Goal: Browse casually: Explore the website without a specific task or goal

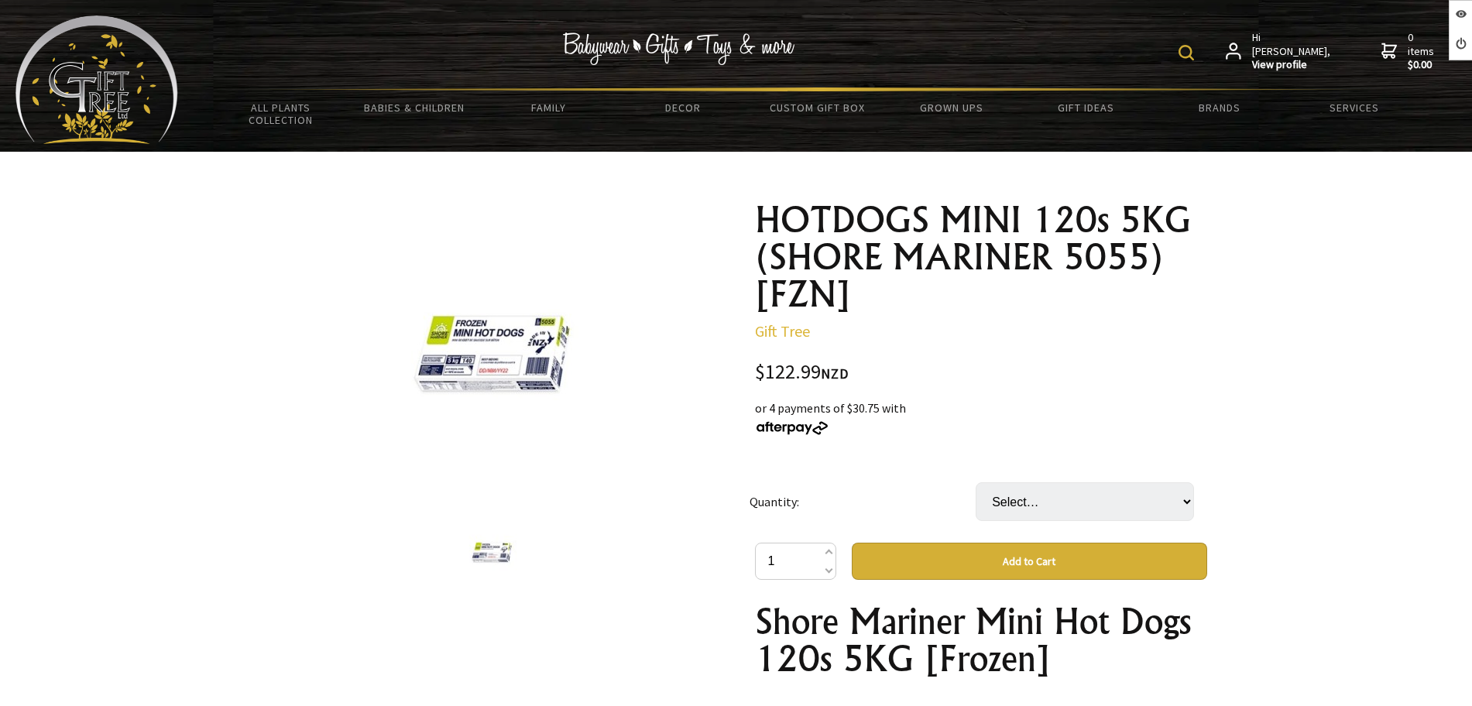
click at [1025, 499] on select "Select… CTN" at bounding box center [1084, 501] width 218 height 39
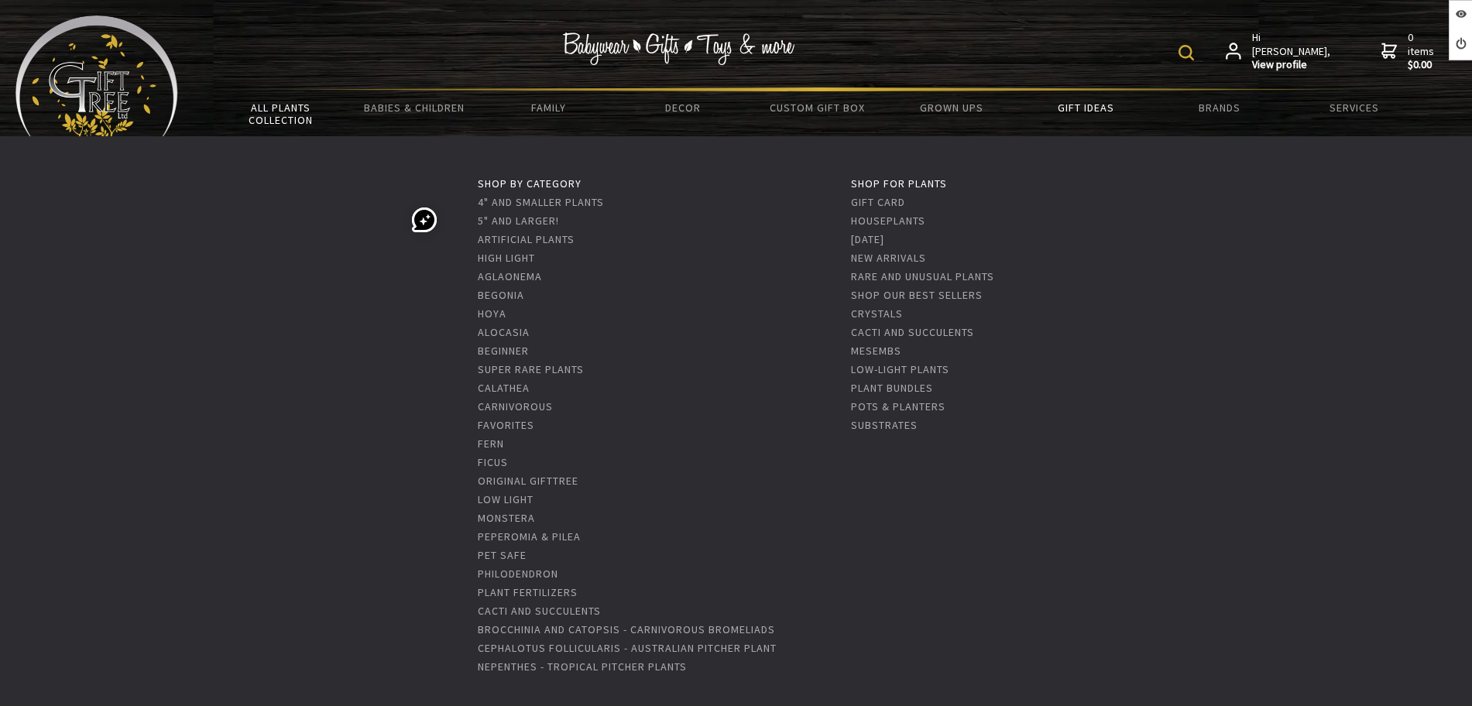
click at [273, 105] on link "All Plants Collection" at bounding box center [281, 113] width 134 height 45
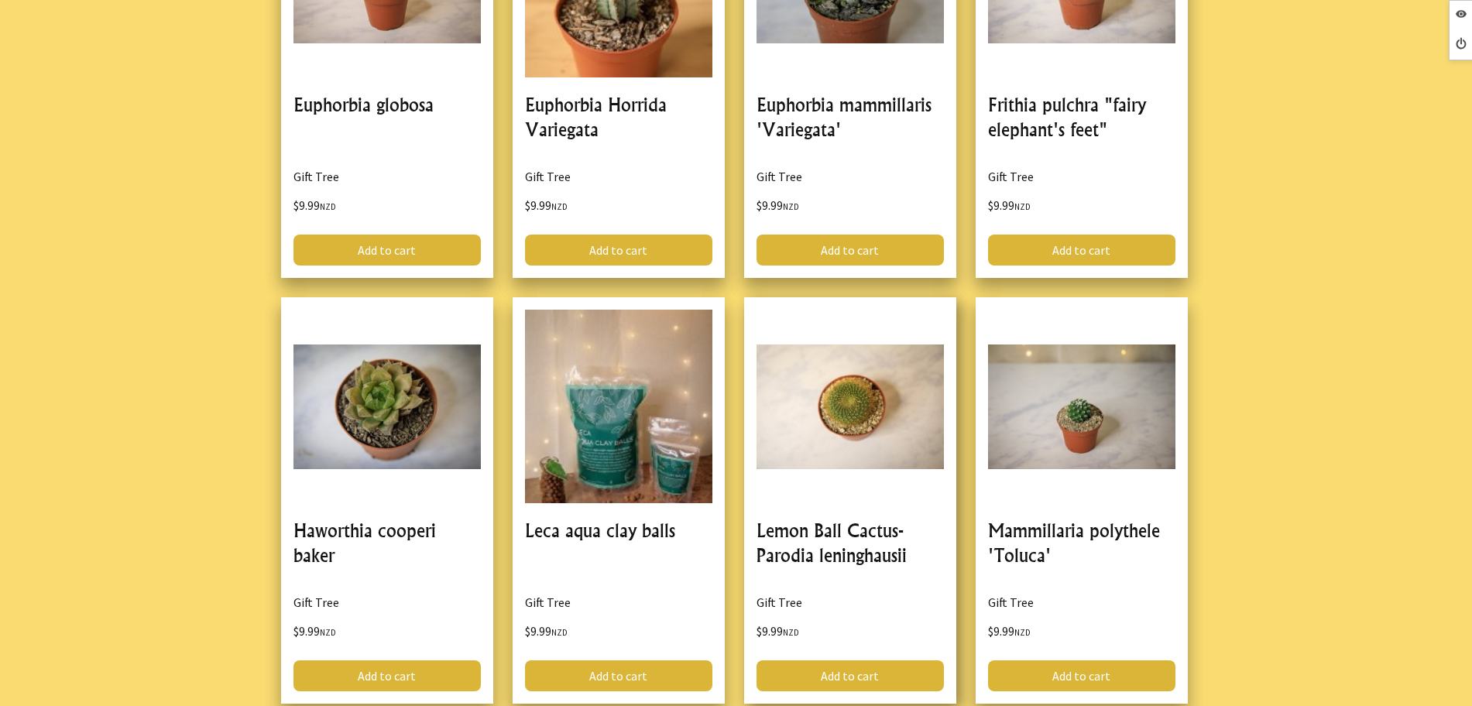
scroll to position [1830, 0]
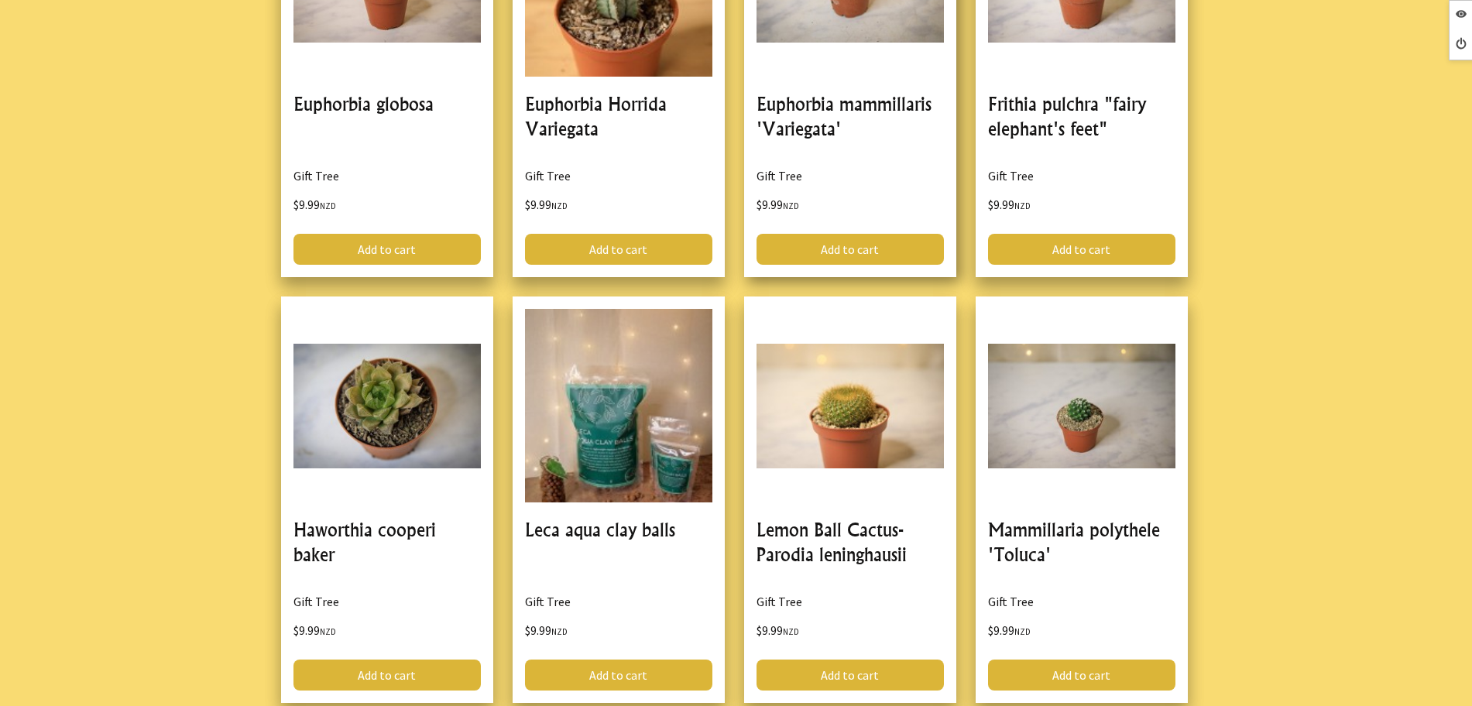
click at [787, 108] on link at bounding box center [850, 74] width 212 height 406
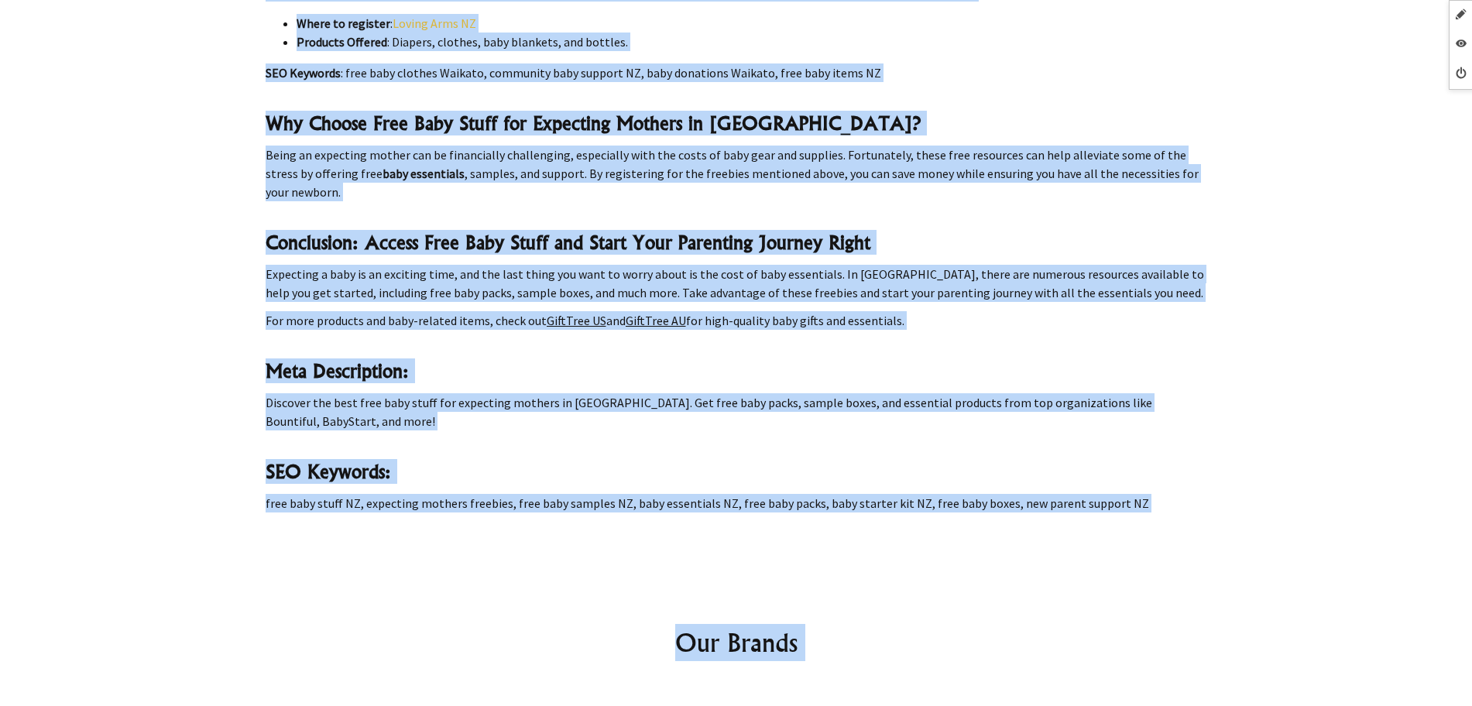
scroll to position [2028, 0]
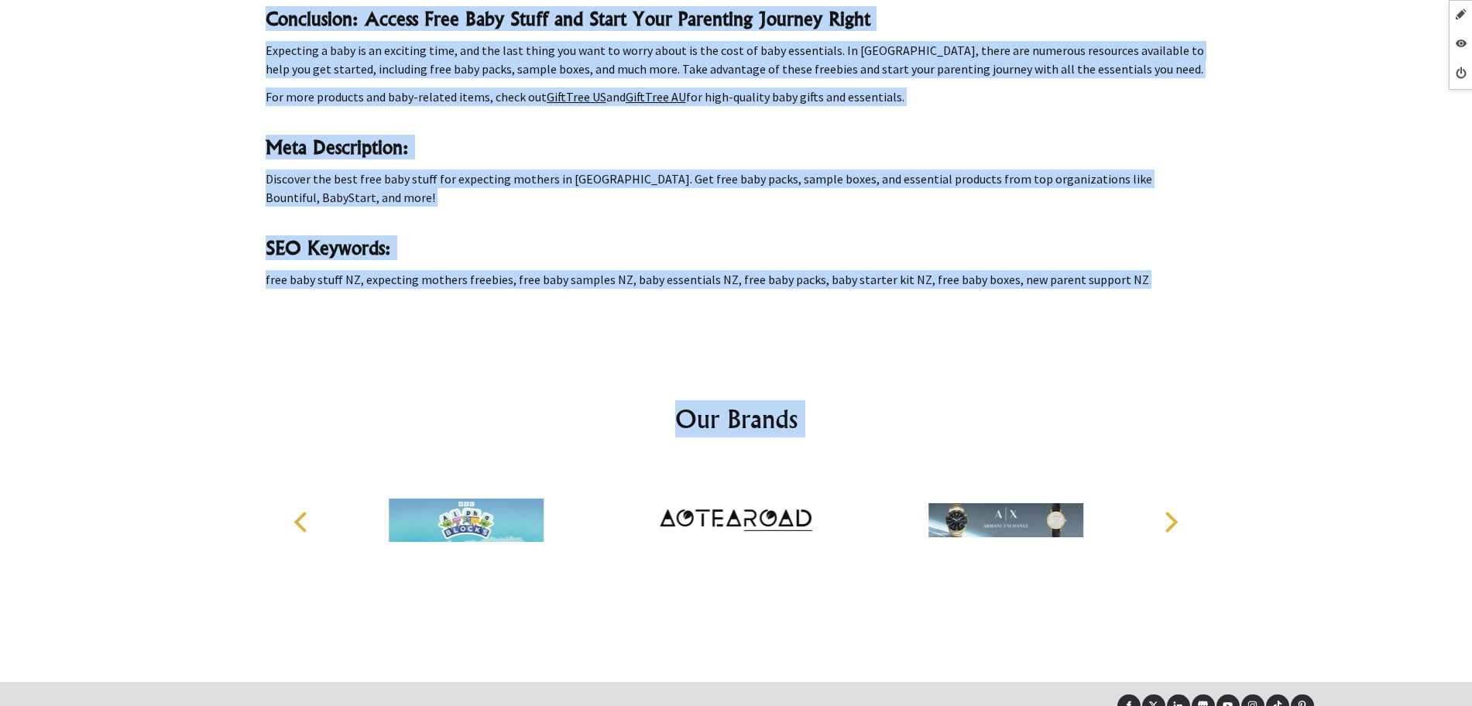
drag, startPoint x: 252, startPoint y: 217, endPoint x: 1202, endPoint y: 205, distance: 950.8
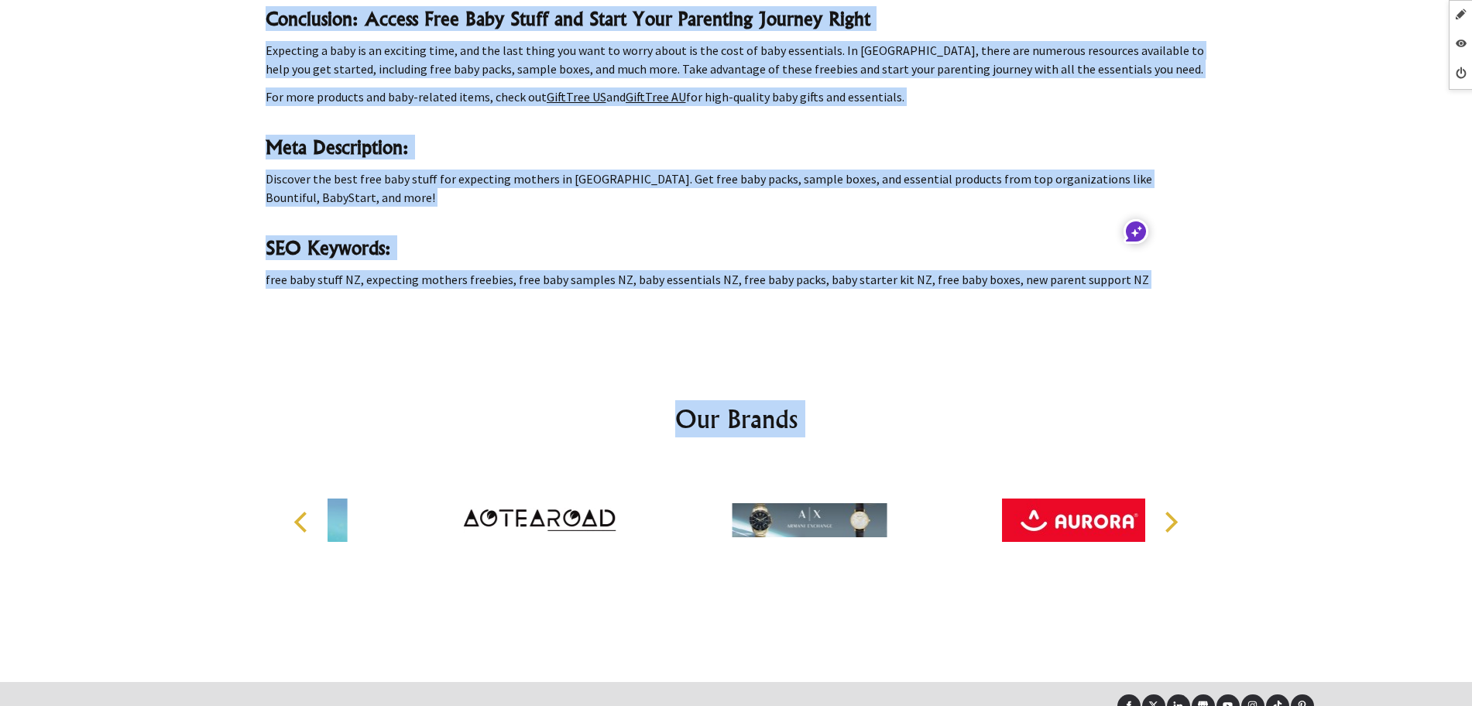
copy section "Free Baby Stuff For Expecting Mothers Nz Search for baby products on GiftTree N…"
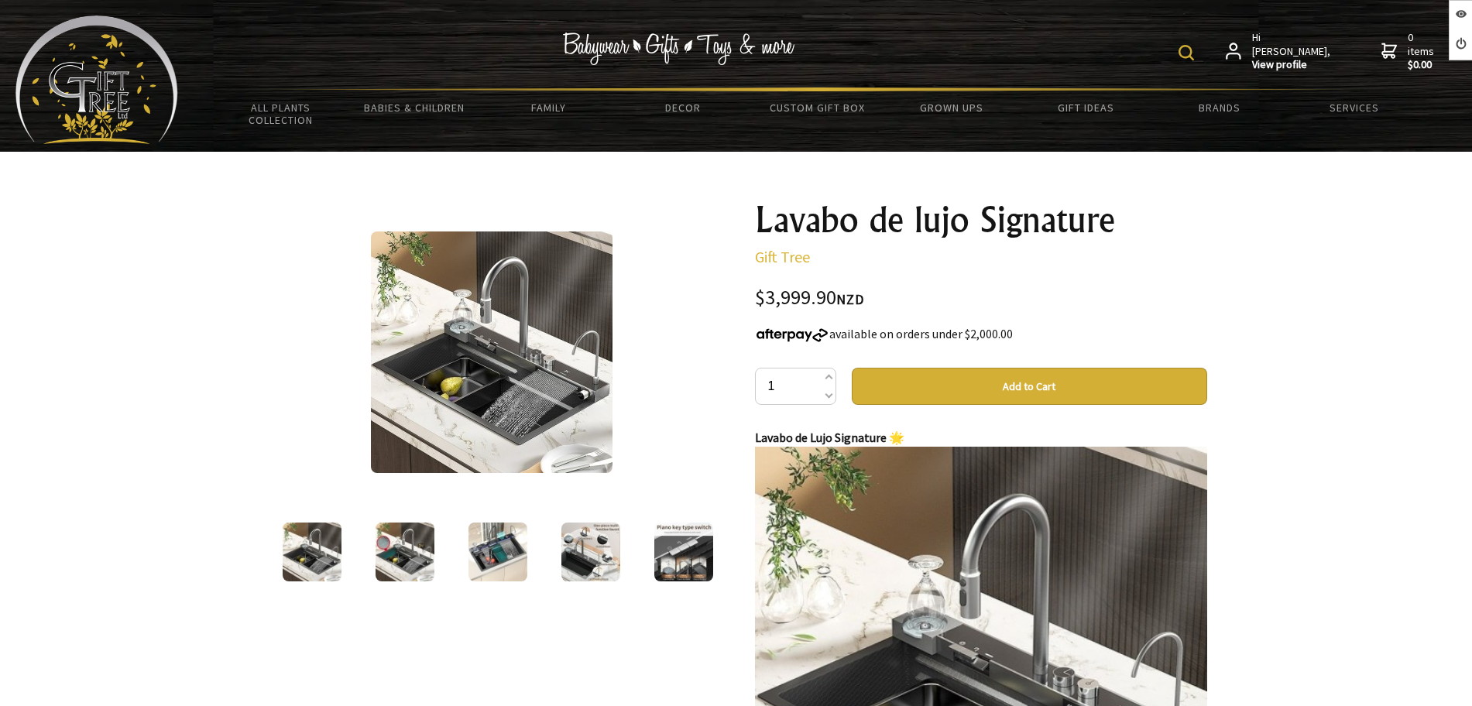
scroll to position [97, 0]
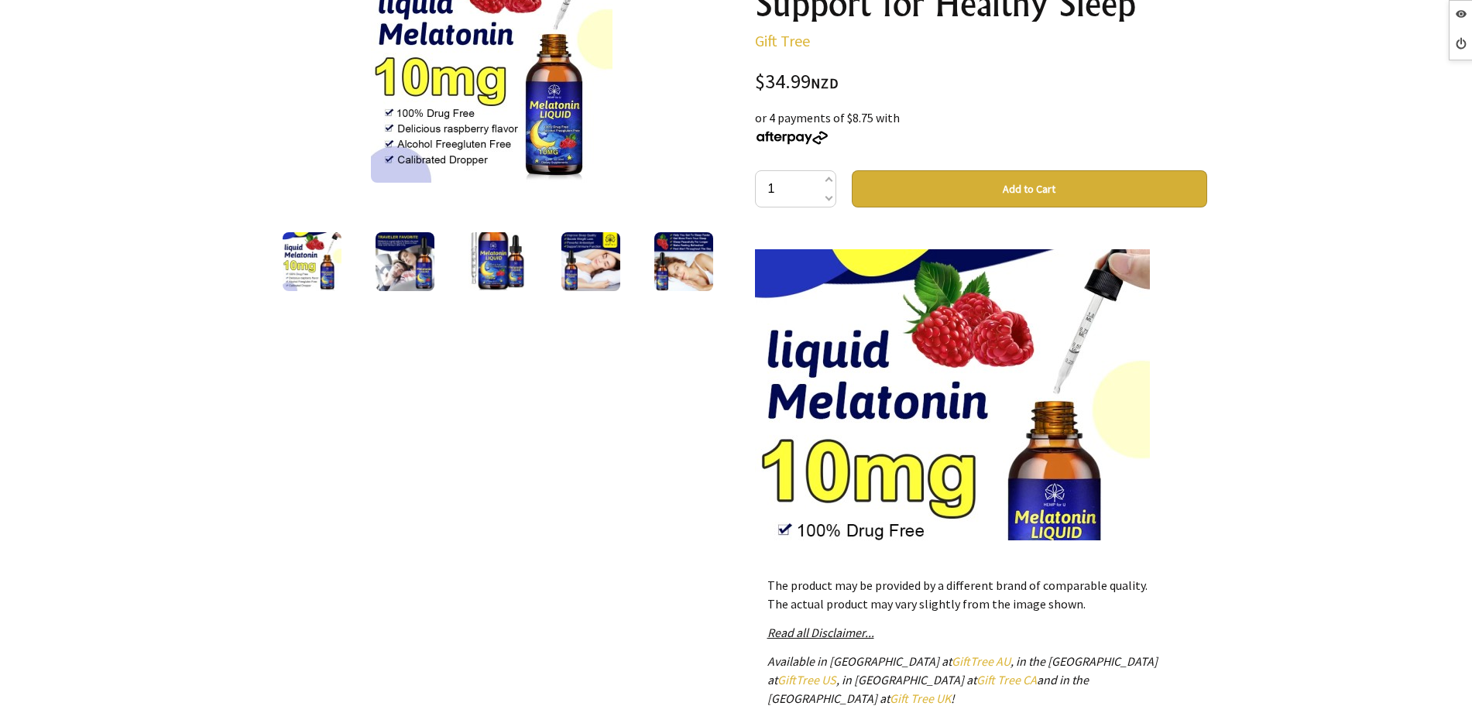
scroll to position [968, 0]
